Goal: Entertainment & Leisure: Consume media (video, audio)

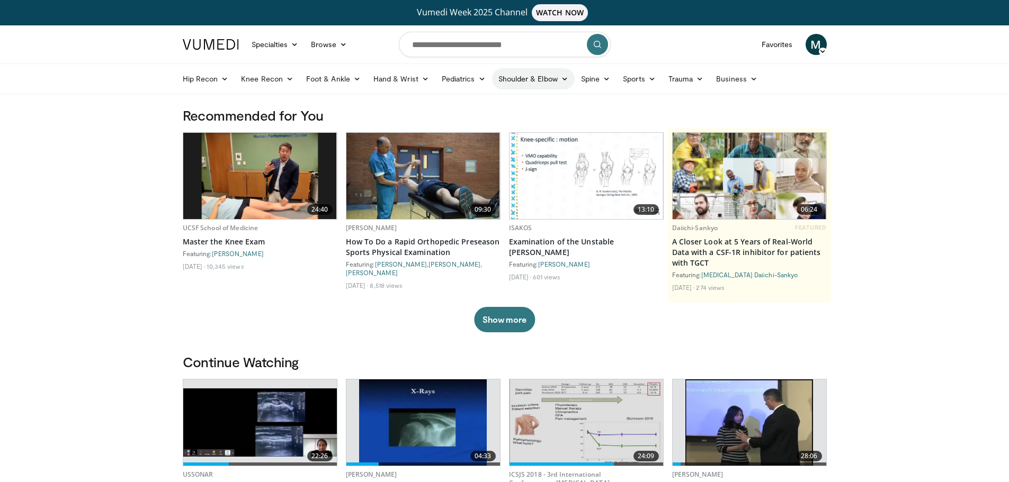
click at [557, 75] on link "Shoulder & Elbow" at bounding box center [533, 78] width 83 height 21
click at [469, 118] on link "Shoulder" at bounding box center [511, 120] width 126 height 17
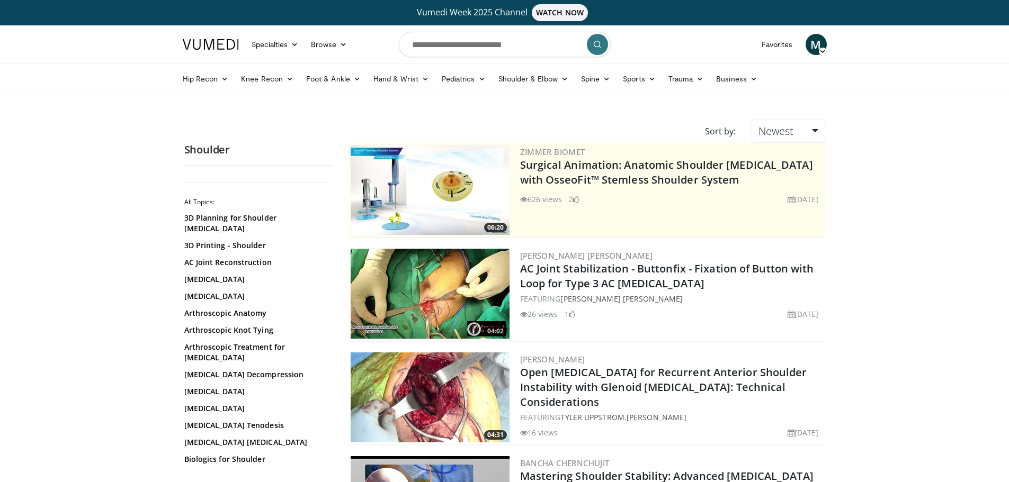
drag, startPoint x: 928, startPoint y: 1, endPoint x: 931, endPoint y: 149, distance: 148.8
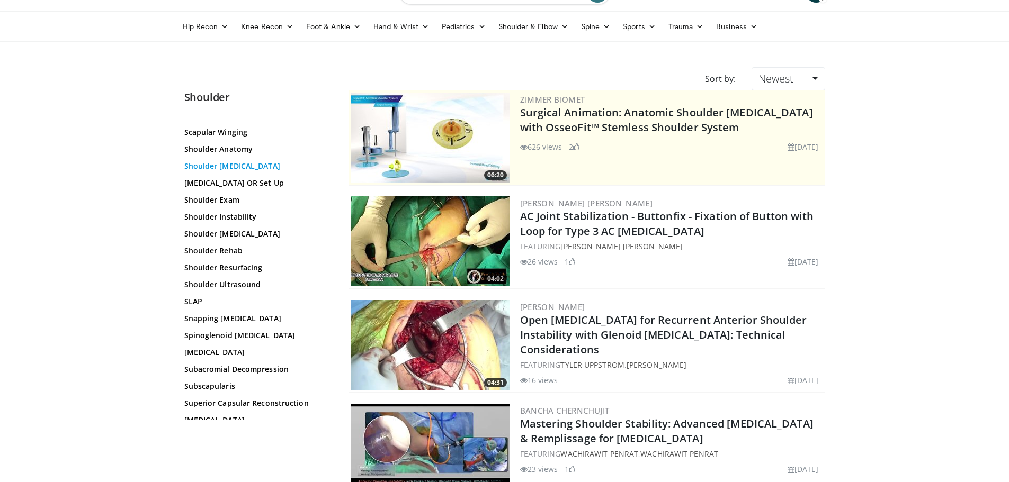
scroll to position [53, 0]
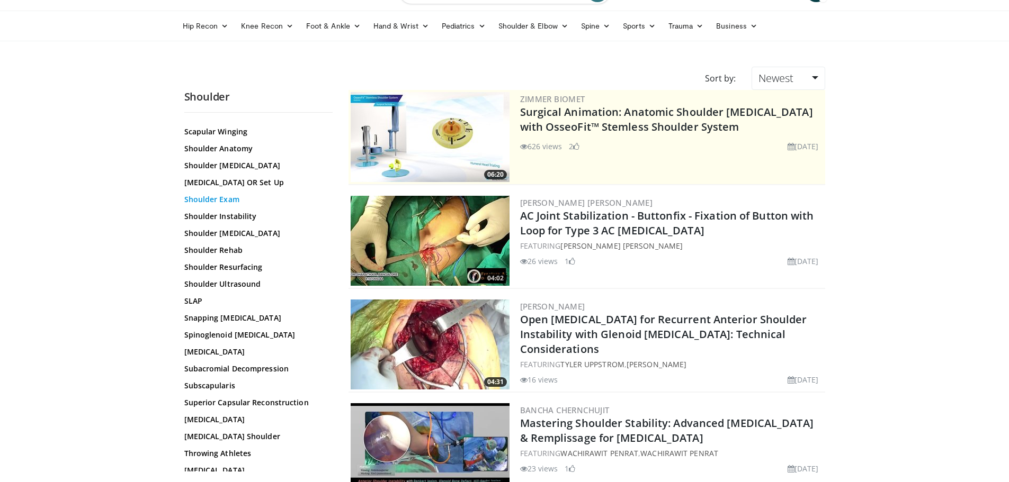
click at [232, 194] on link "Shoulder Exam" at bounding box center [255, 199] width 143 height 11
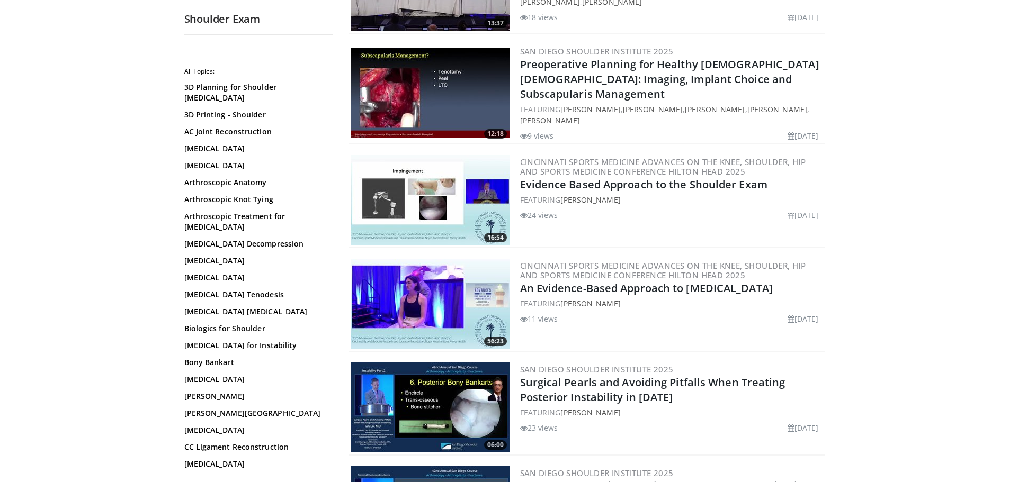
scroll to position [265, 0]
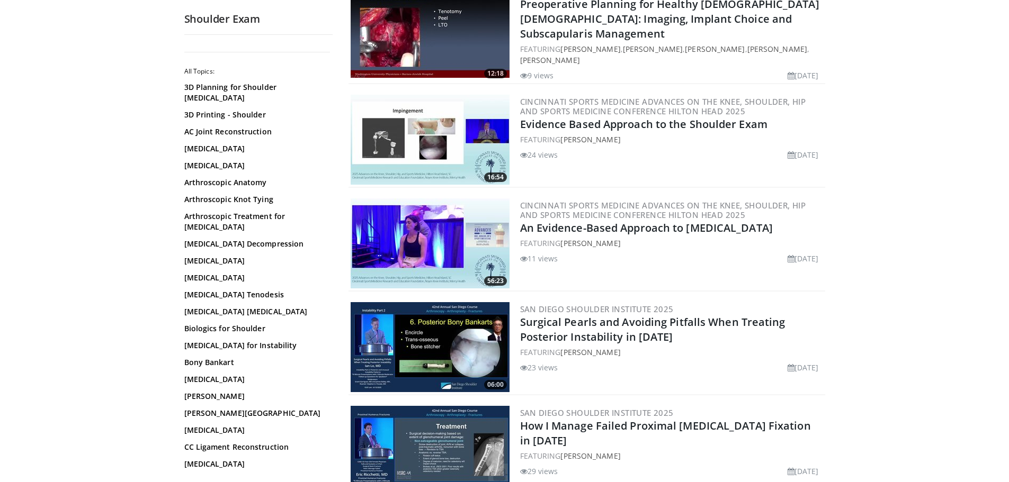
click at [428, 236] on img at bounding box center [430, 244] width 159 height 90
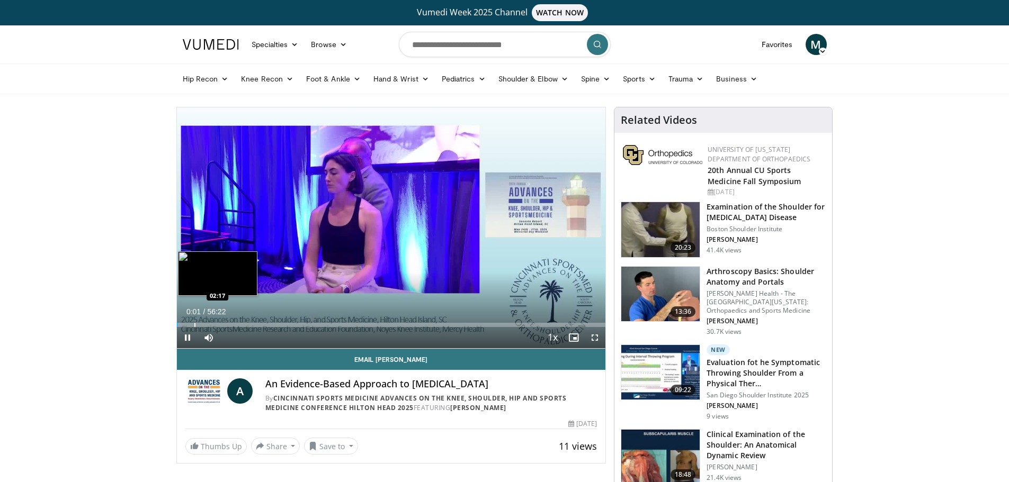
click at [194, 325] on div "Progress Bar" at bounding box center [194, 325] width 1 height 4
click at [209, 323] on div "Loaded : 5.86% 02:17 04:23" at bounding box center [391, 325] width 429 height 4
click at [595, 339] on span "Video Player" at bounding box center [594, 337] width 21 height 21
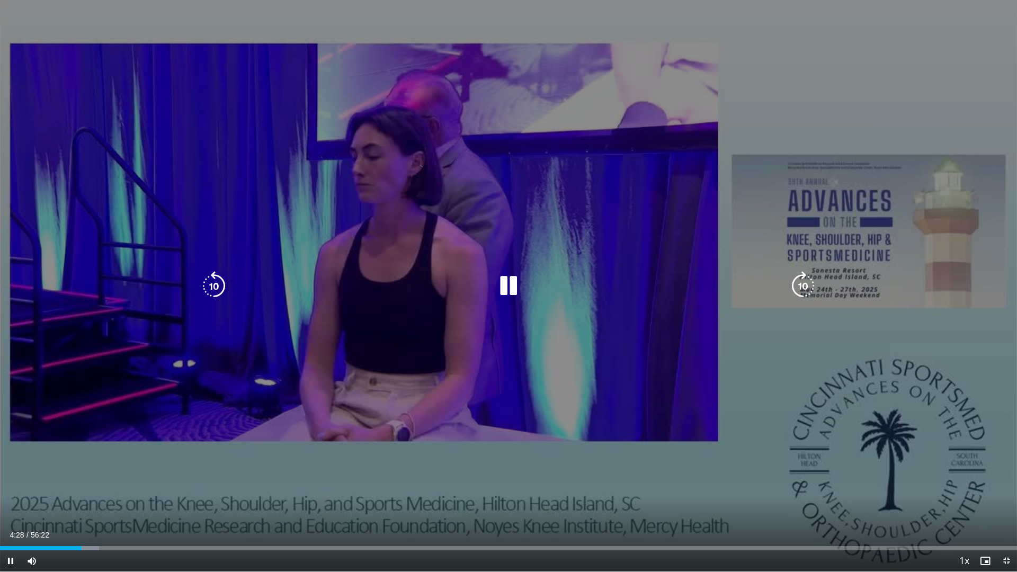
click at [602, 281] on div "Video Player" at bounding box center [508, 285] width 610 height 21
click at [633, 357] on div "10 seconds Tap to unmute" at bounding box center [508, 285] width 1017 height 571
click at [634, 381] on div "10 seconds Tap to unmute" at bounding box center [508, 285] width 1017 height 571
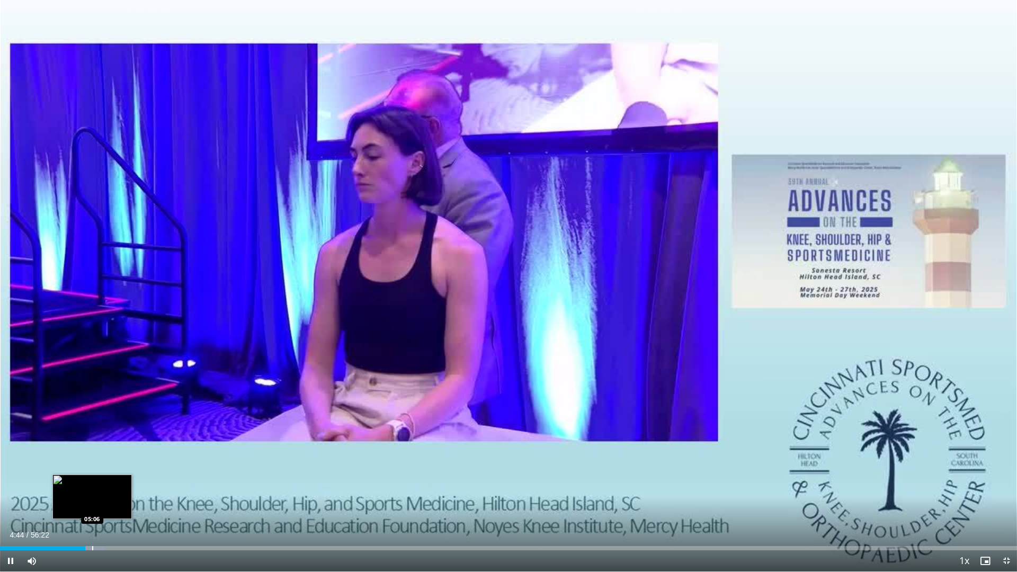
click at [92, 482] on div "Progress Bar" at bounding box center [92, 548] width 1 height 4
click at [113, 482] on div "Progress Bar" at bounding box center [113, 548] width 1 height 4
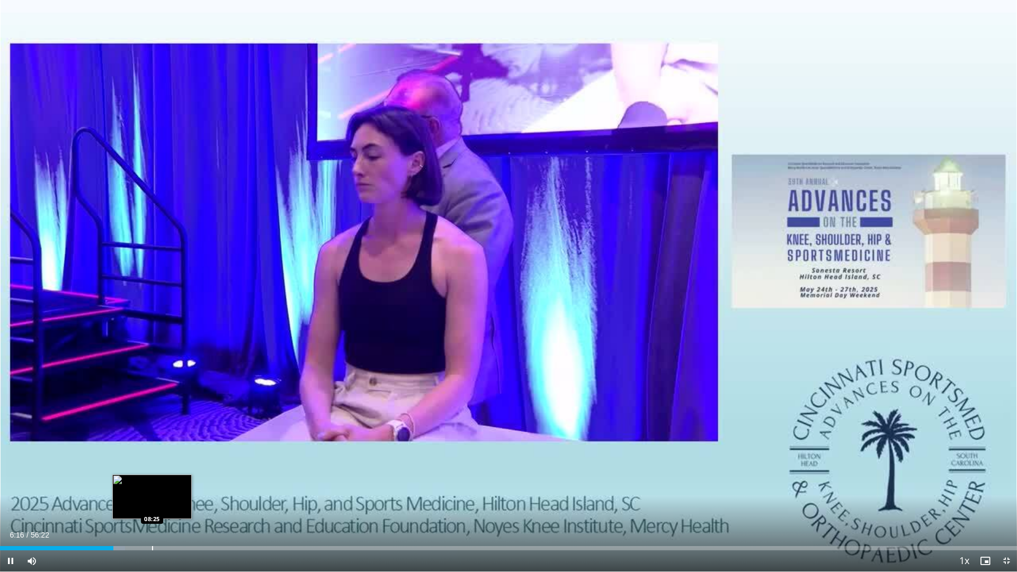
click at [153, 482] on div "Progress Bar" at bounding box center [152, 548] width 1 height 4
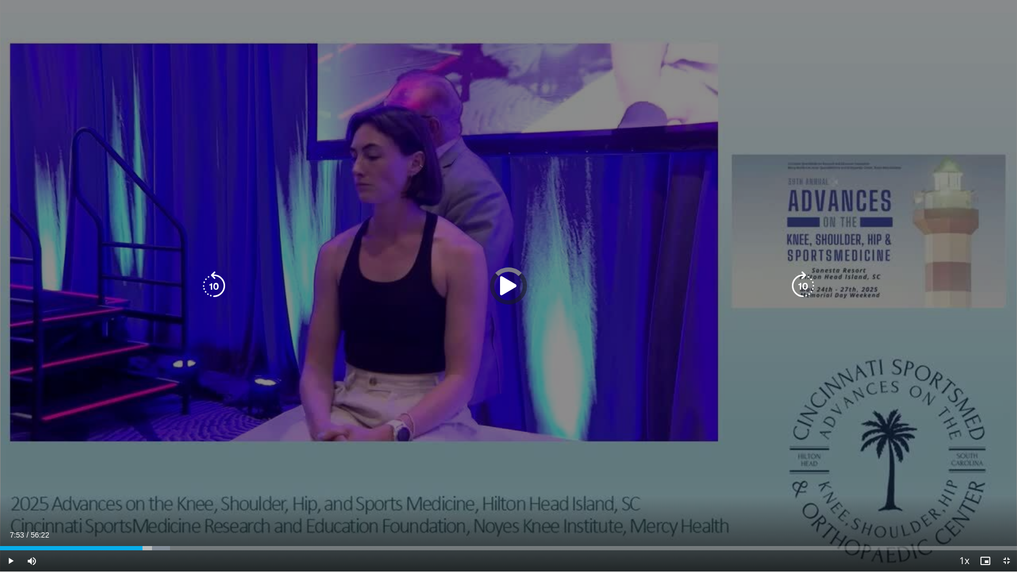
click at [142, 482] on div "Loaded : 16.71% 08:28 09:44" at bounding box center [508, 548] width 1017 height 4
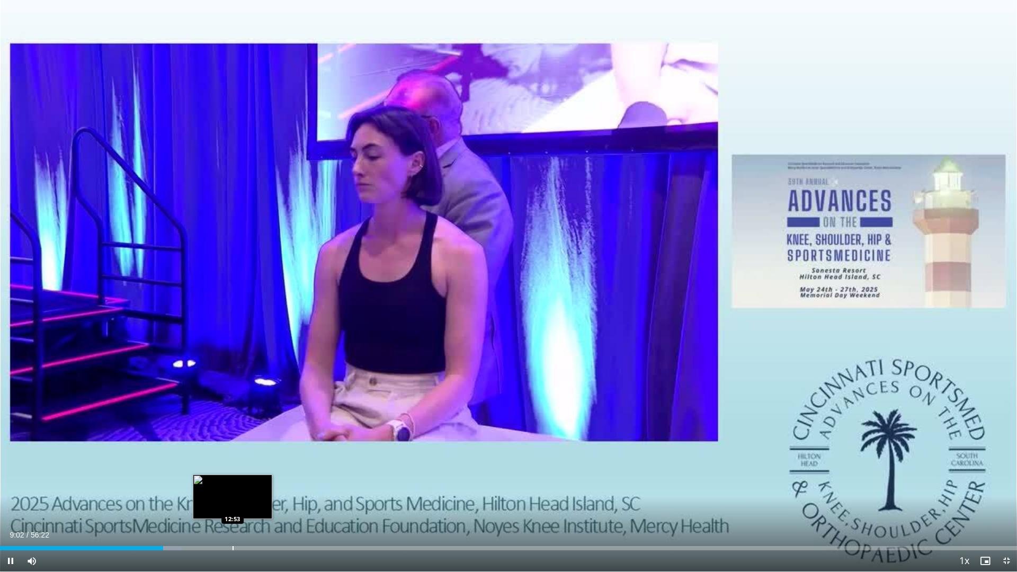
click at [231, 482] on div "Loaded : 17.89% 09:02 12:53" at bounding box center [508, 548] width 1017 height 4
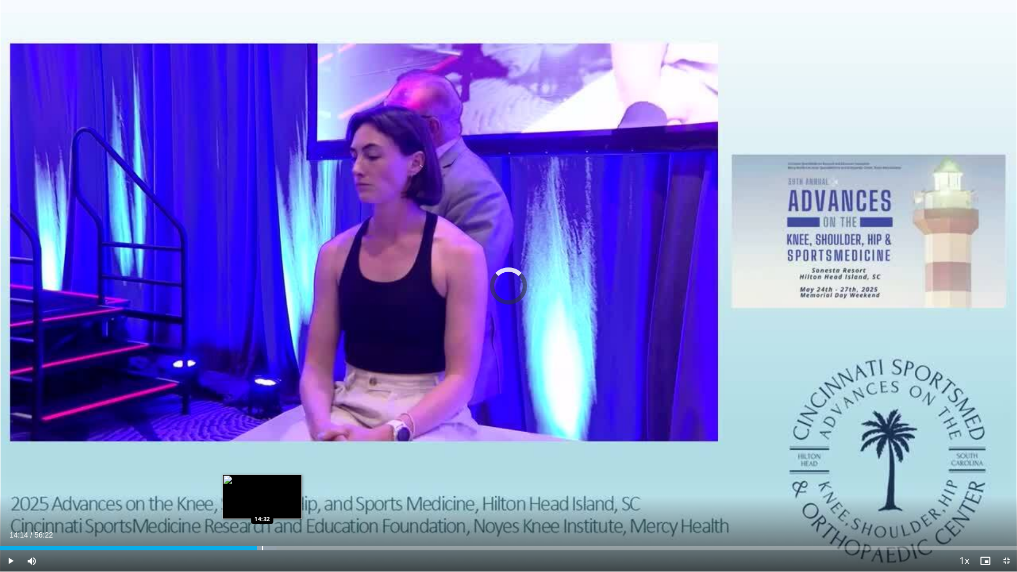
click at [262, 482] on div "Progress Bar" at bounding box center [262, 548] width 1 height 4
click at [275, 482] on div "Progress Bar" at bounding box center [275, 548] width 1 height 4
click at [295, 482] on div "Progress Bar" at bounding box center [295, 548] width 1 height 4
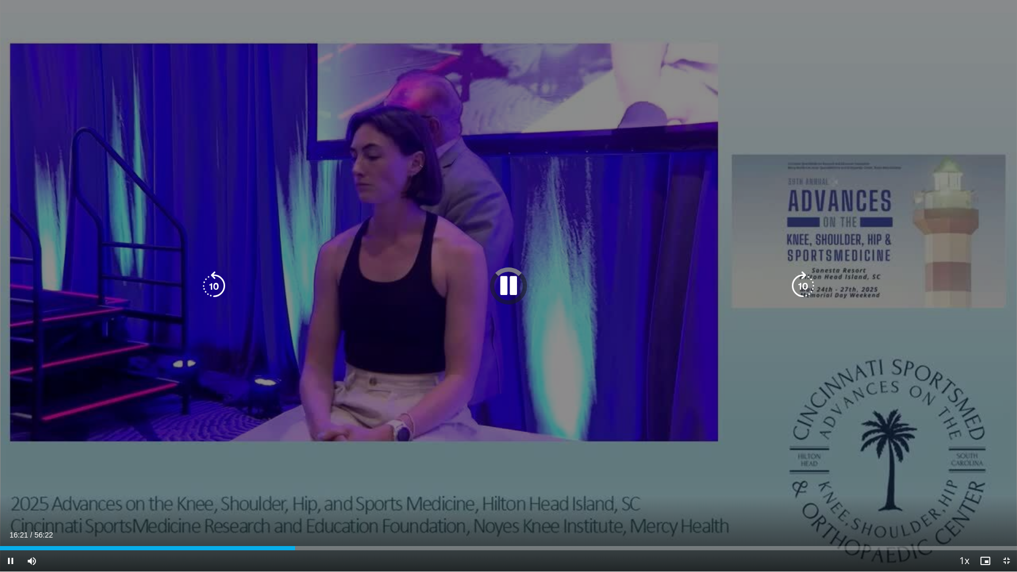
click at [599, 312] on div "10 seconds Tap to unmute" at bounding box center [508, 285] width 1017 height 571
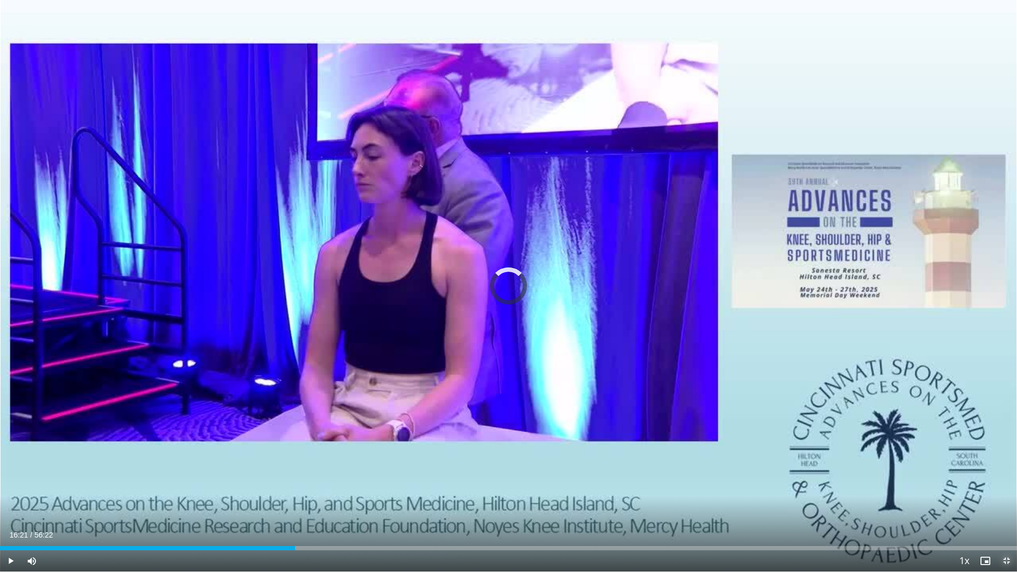
click at [1015, 482] on span "Video Player" at bounding box center [1006, 560] width 21 height 21
